Goal: Task Accomplishment & Management: Use online tool/utility

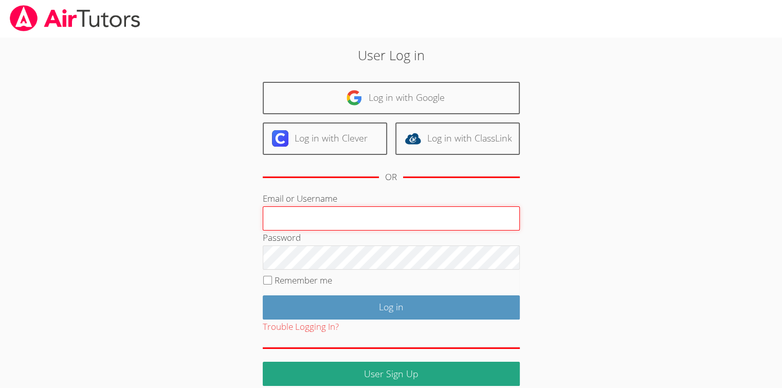
type input "Skonickisarah@gmail.com"
click at [263, 295] on input "Log in" at bounding box center [391, 307] width 257 height 24
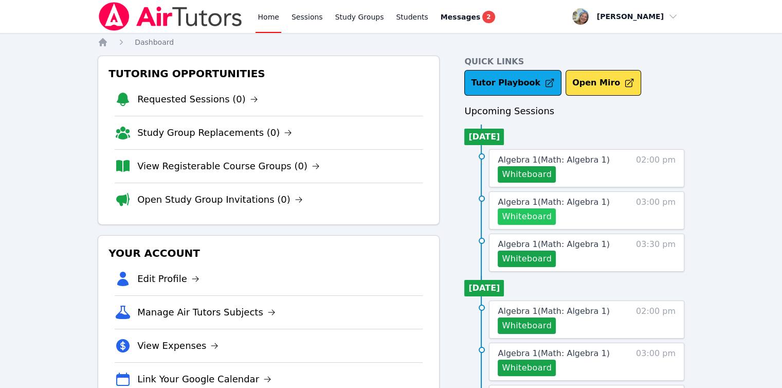
click at [520, 214] on button "Whiteboard" at bounding box center [527, 216] width 58 height 16
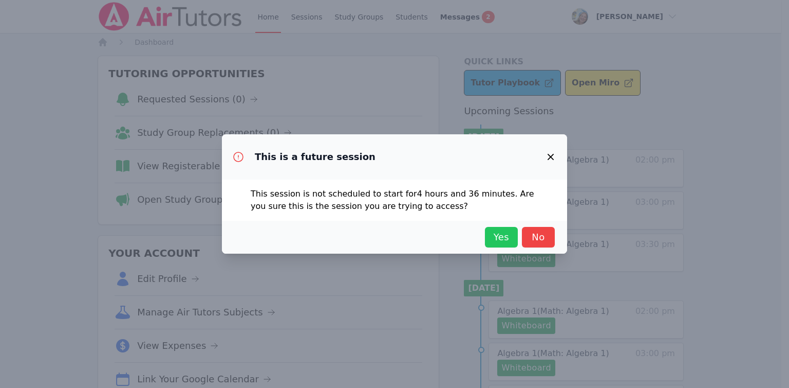
click at [506, 242] on span "Yes" at bounding box center [501, 237] width 23 height 14
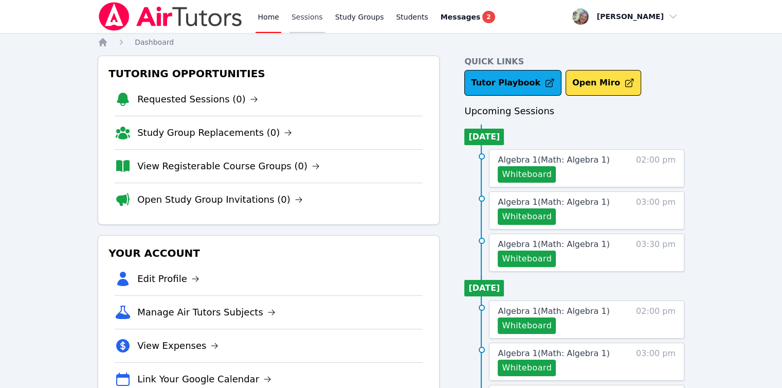
click at [291, 17] on link "Sessions" at bounding box center [306, 16] width 35 height 33
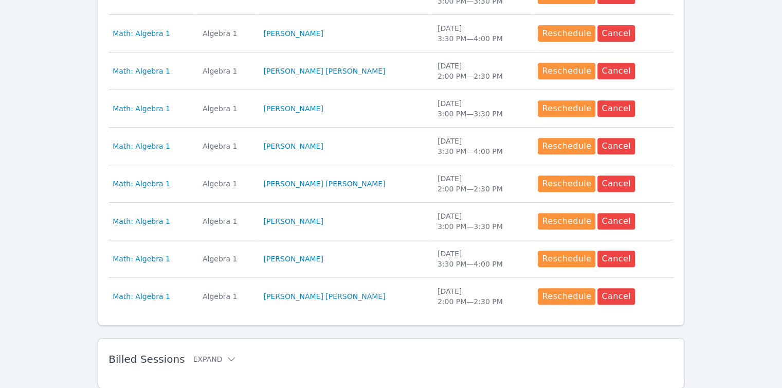
scroll to position [466, 0]
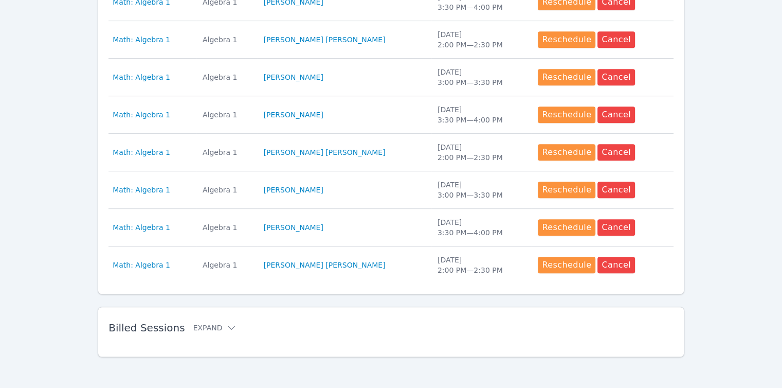
click at [205, 334] on div "Billed Sessions Expand" at bounding box center [374, 327] width 532 height 29
click at [226, 324] on icon at bounding box center [231, 327] width 10 height 10
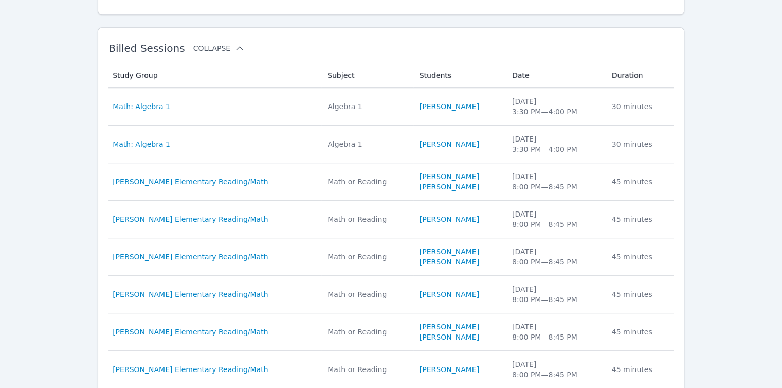
scroll to position [804, 0]
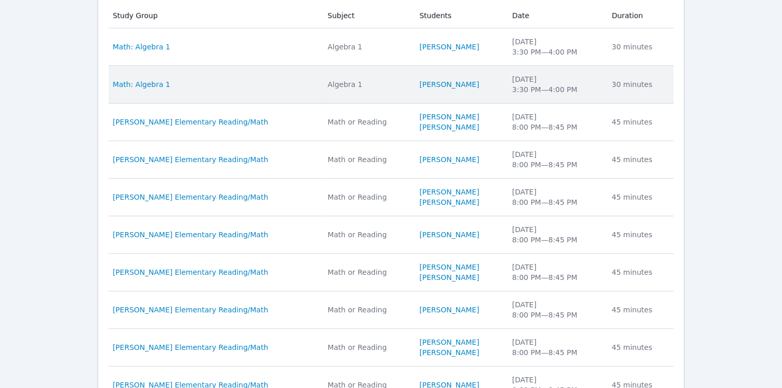
click at [582, 90] on div "[DATE] 3:30 PM — 4:00 PM" at bounding box center [555, 84] width 87 height 21
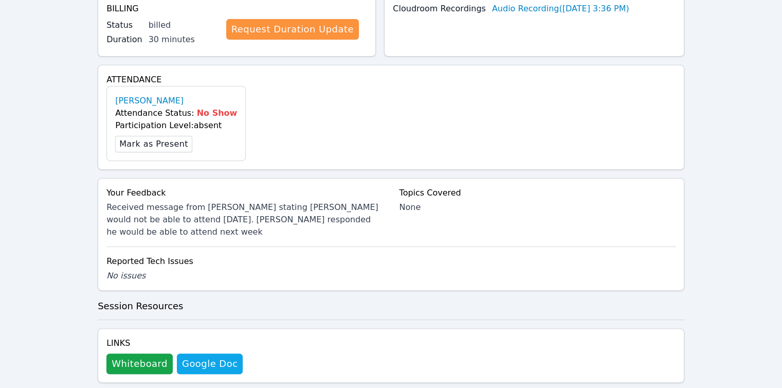
scroll to position [256, 0]
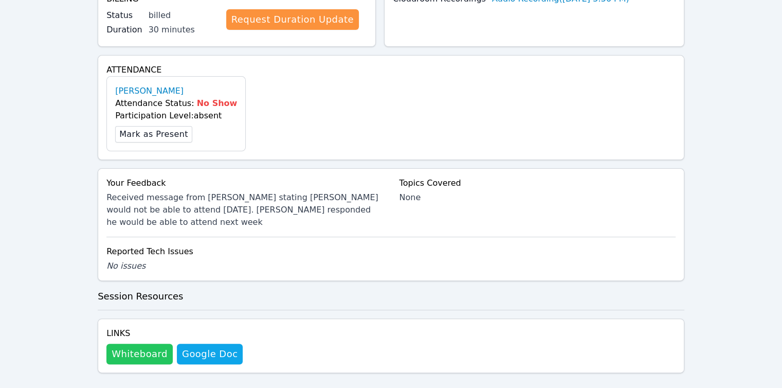
click at [150, 343] on button "Whiteboard" at bounding box center [139, 353] width 66 height 21
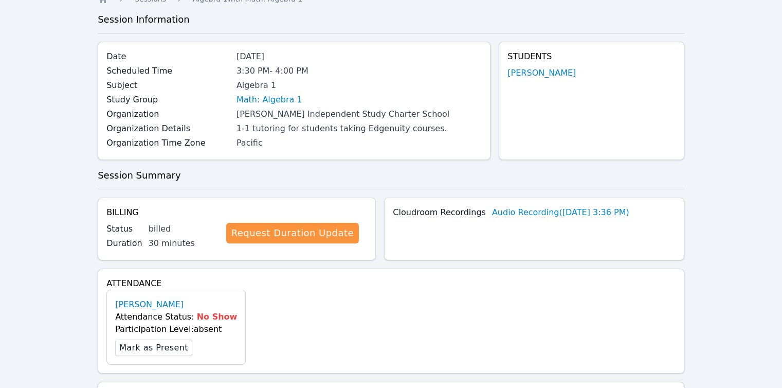
scroll to position [0, 0]
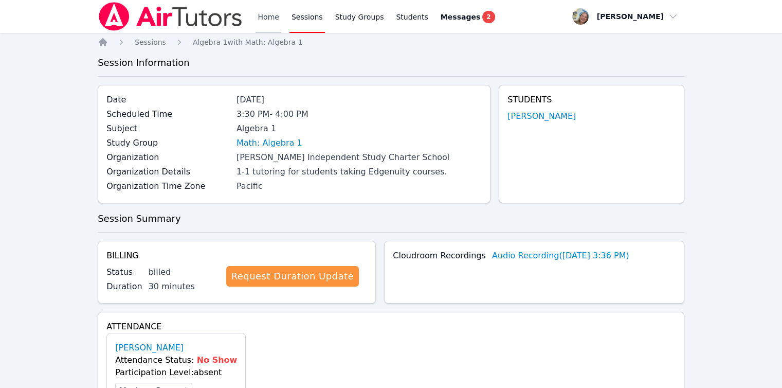
click at [259, 17] on link "Home" at bounding box center [267, 16] width 25 height 33
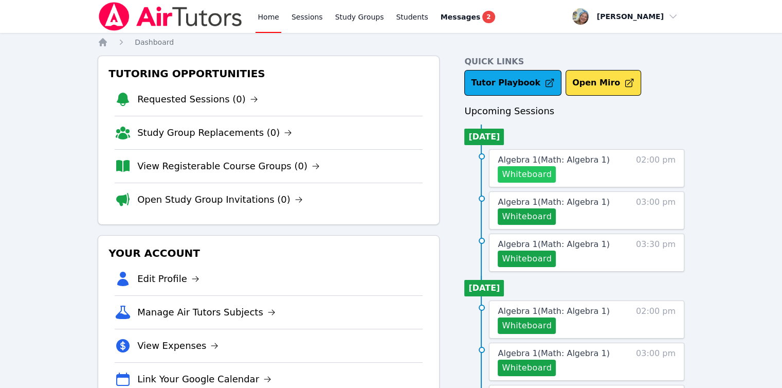
click at [532, 175] on button "Whiteboard" at bounding box center [527, 174] width 58 height 16
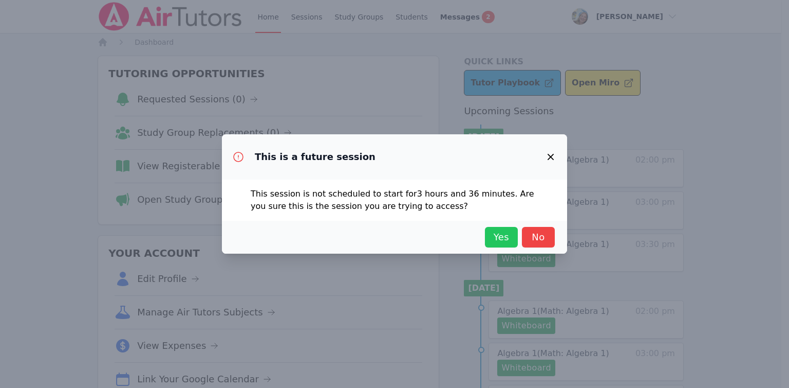
click at [504, 238] on span "Yes" at bounding box center [501, 237] width 23 height 14
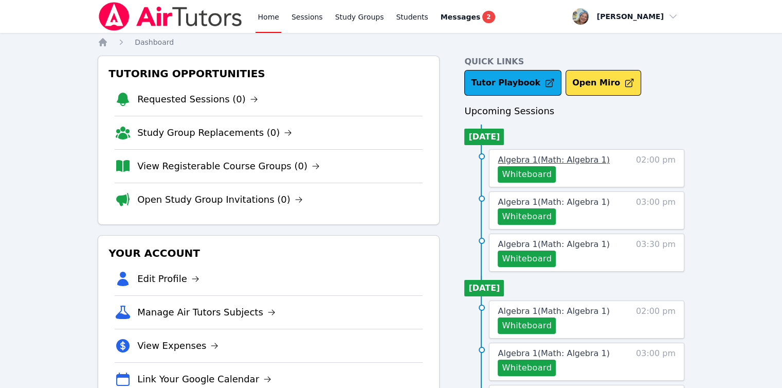
click at [524, 155] on span "Algebra 1 ( Math: Algebra 1 )" at bounding box center [554, 160] width 112 height 10
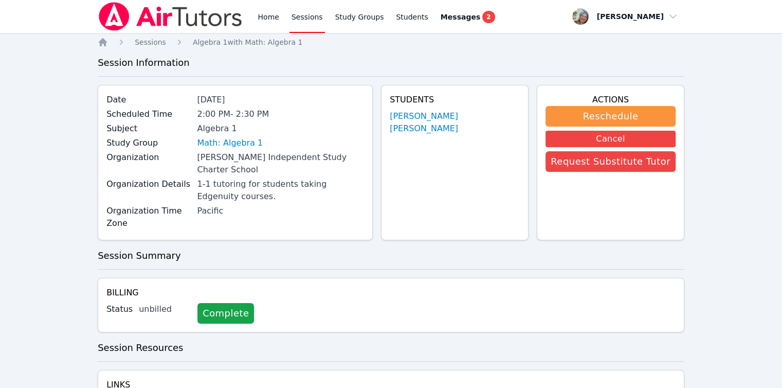
click at [524, 155] on div "Students [PERSON_NAME] [PERSON_NAME]" at bounding box center [455, 162] width 148 height 155
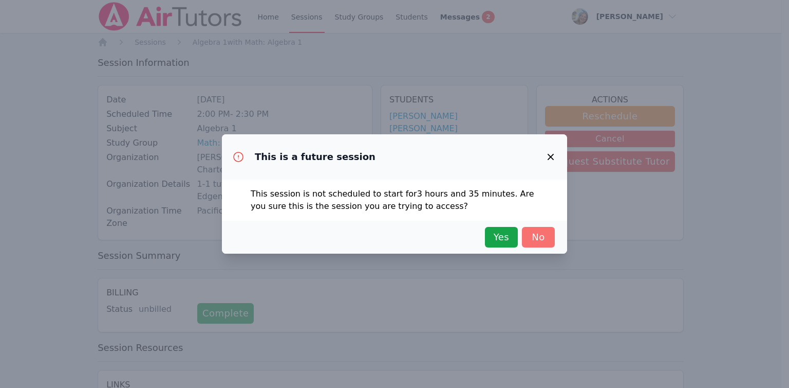
click at [532, 237] on span "No" at bounding box center [538, 237] width 23 height 14
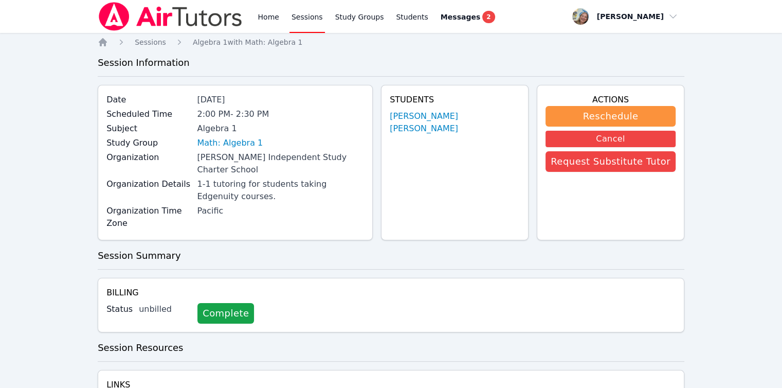
click at [253, 22] on div "Home Sessions Study Groups Students Messages 2" at bounding box center [297, 16] width 399 height 33
click at [258, 21] on link "Home" at bounding box center [267, 16] width 25 height 33
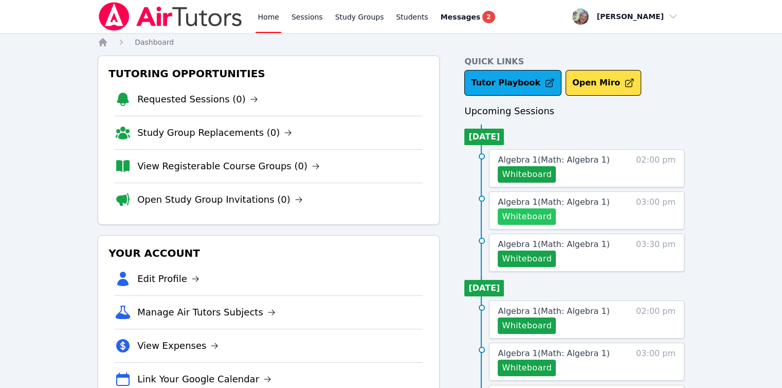
click at [546, 220] on button "Whiteboard" at bounding box center [527, 216] width 58 height 16
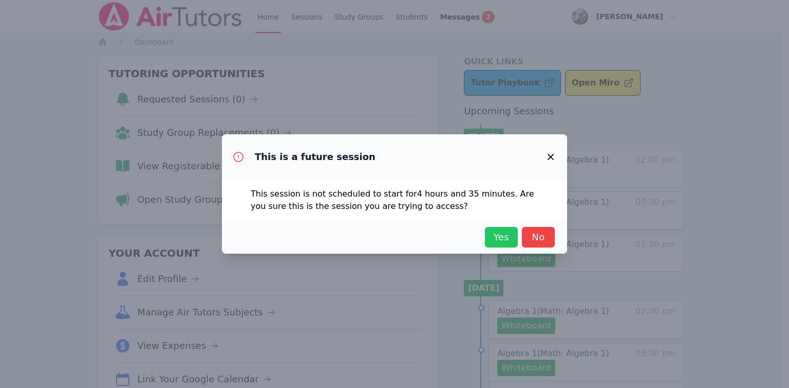
click at [501, 235] on span "Yes" at bounding box center [501, 237] width 23 height 14
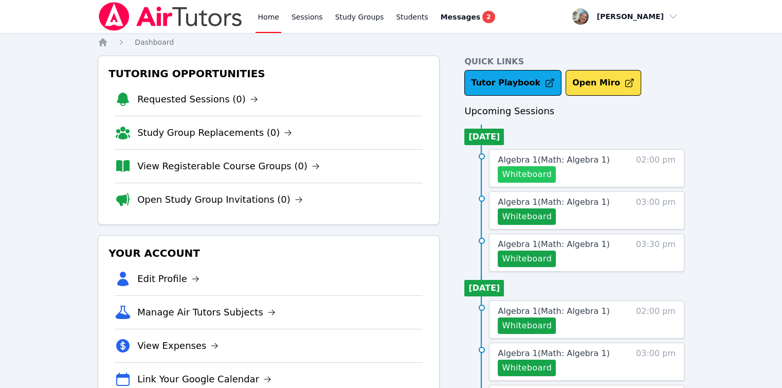
click at [532, 175] on button "Whiteboard" at bounding box center [527, 174] width 58 height 16
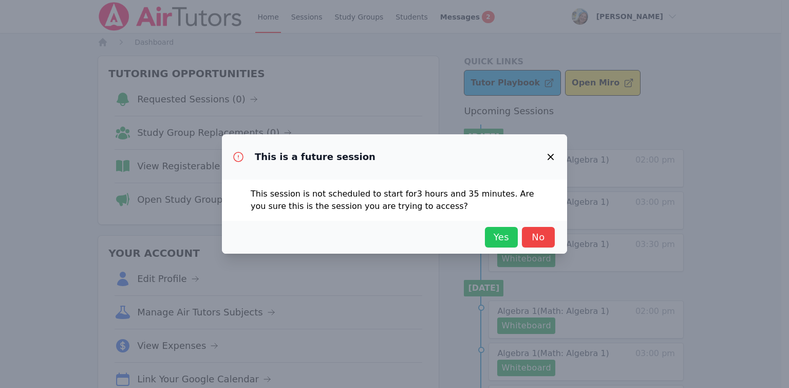
click at [506, 229] on button "Yes" at bounding box center [501, 237] width 33 height 21
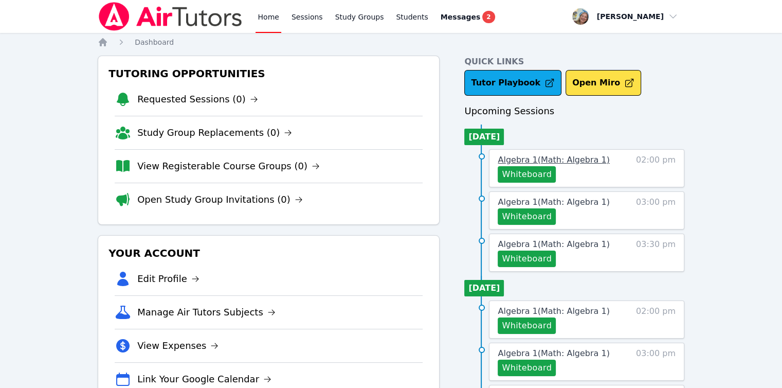
click at [559, 158] on span "Algebra 1 ( Math: Algebra 1 )" at bounding box center [554, 160] width 112 height 10
